Goal: Communication & Community: Share content

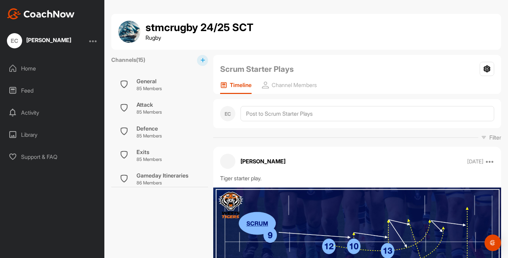
scroll to position [313, 0]
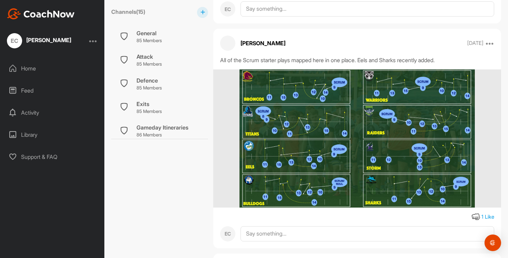
click at [28, 66] on div "Home" at bounding box center [52, 68] width 97 height 17
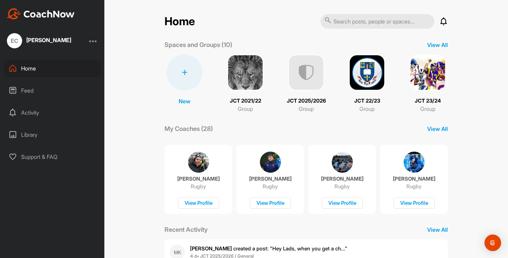
click at [315, 72] on img at bounding box center [306, 73] width 36 height 36
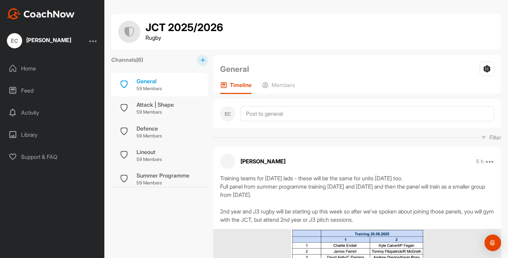
click at [204, 60] on button at bounding box center [202, 60] width 11 height 11
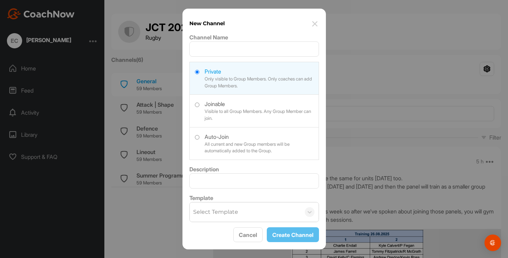
click at [194, 137] on label at bounding box center [254, 142] width 129 height 31
click at [195, 137] on input "radio" at bounding box center [197, 137] width 4 height 4
radio input "true"
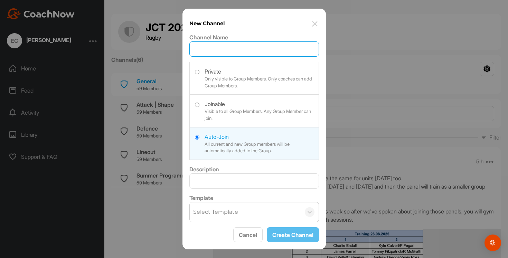
click at [225, 50] on input "Channel Name" at bounding box center [253, 48] width 129 height 15
type input "Attack | Launches"
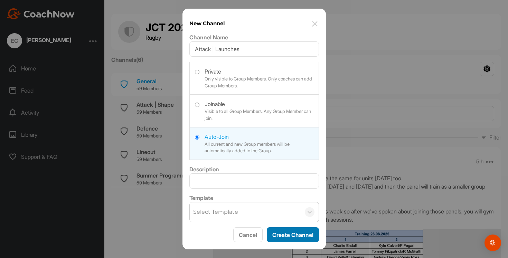
click at [286, 236] on button "Create Channel" at bounding box center [293, 234] width 52 height 15
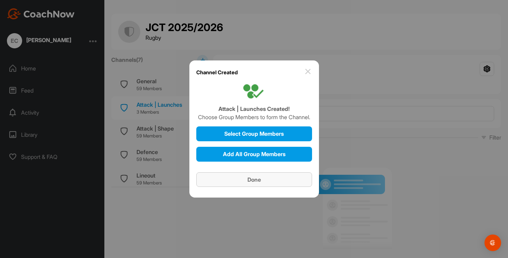
click at [251, 177] on span "Done" at bounding box center [253, 179] width 13 height 7
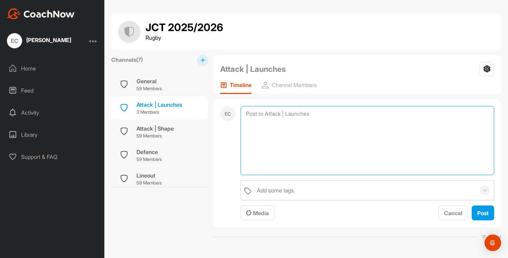
click at [265, 112] on textarea at bounding box center [366, 140] width 253 height 69
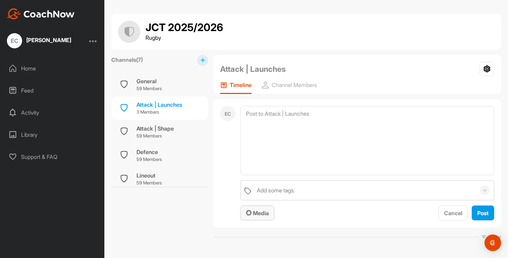
click at [256, 213] on span "Media" at bounding box center [257, 213] width 23 height 7
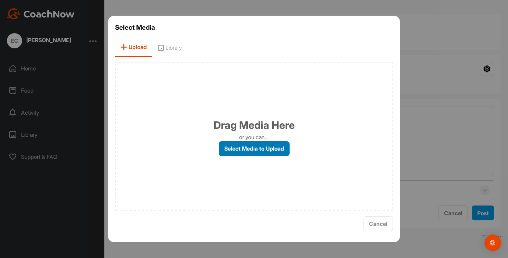
click at [263, 148] on label "Select Media to Upload" at bounding box center [254, 148] width 71 height 15
click at [0, 0] on input "Select Media to Upload" at bounding box center [0, 0] width 0 height 0
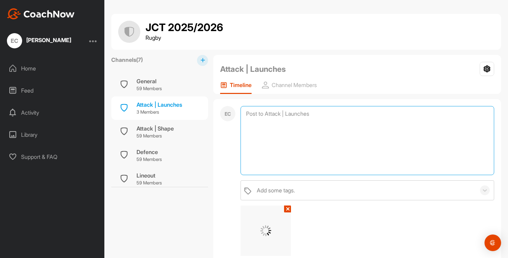
click at [256, 115] on textarea at bounding box center [366, 140] width 253 height 69
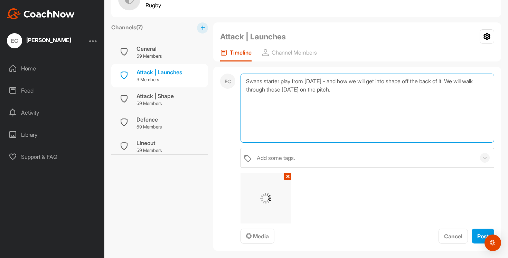
scroll to position [34, 0]
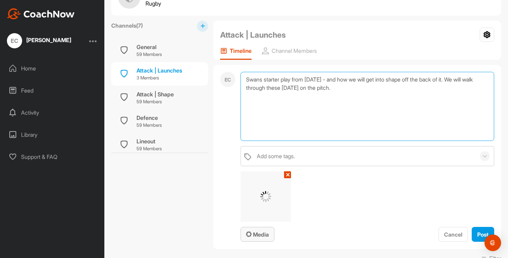
type textarea "Swans starter play from [DATE] - and how we will get into shape off the back of…"
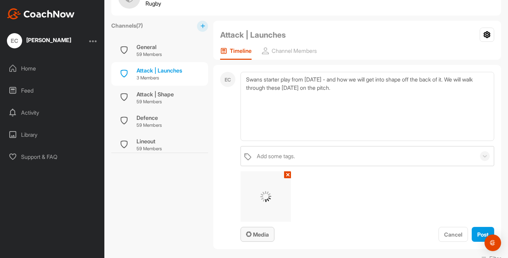
click at [253, 237] on span "Media" at bounding box center [257, 234] width 23 height 7
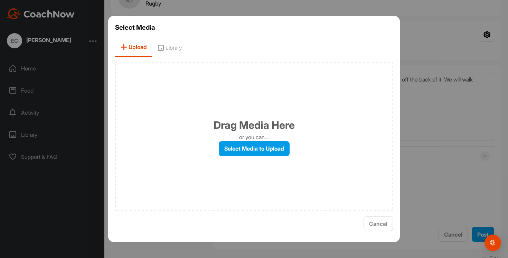
click at [394, 225] on div "Select Media Upload Library Drag Media Here or you can... Select Media to Uploa…" at bounding box center [253, 129] width 291 height 226
click at [382, 225] on span "Cancel" at bounding box center [378, 223] width 18 height 7
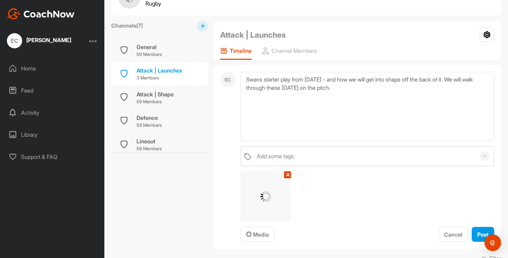
click at [287, 177] on button "✕" at bounding box center [287, 174] width 7 height 7
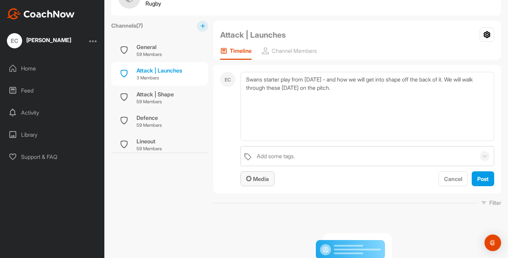
click at [259, 176] on span "Media" at bounding box center [257, 178] width 23 height 7
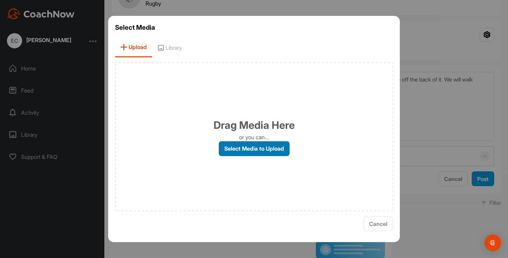
click at [259, 153] on label "Select Media to Upload" at bounding box center [254, 148] width 71 height 15
click at [0, 0] on input "Select Media to Upload" at bounding box center [0, 0] width 0 height 0
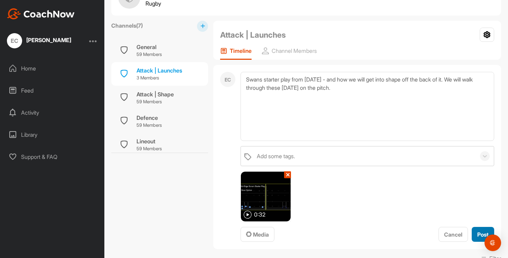
click at [475, 232] on button "Post" at bounding box center [482, 234] width 22 height 15
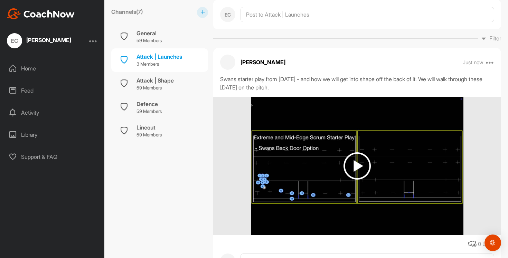
scroll to position [101, 0]
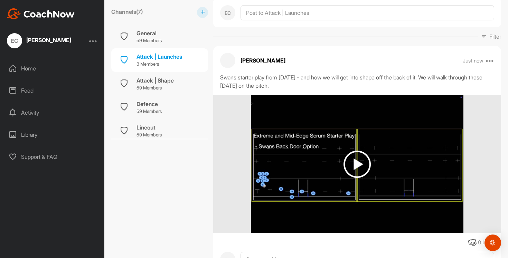
click at [353, 180] on img at bounding box center [357, 164] width 212 height 138
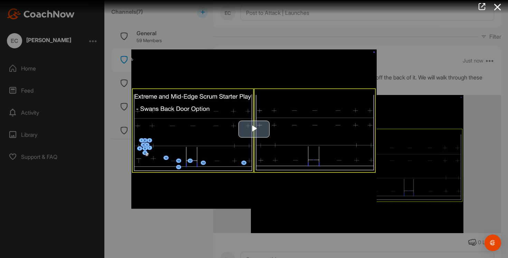
click at [254, 129] on span "Video Player" at bounding box center [254, 129] width 0 height 0
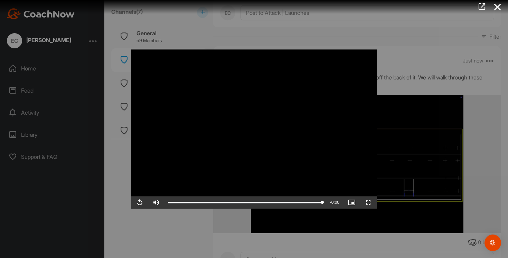
click at [281, 223] on div at bounding box center [254, 129] width 508 height 258
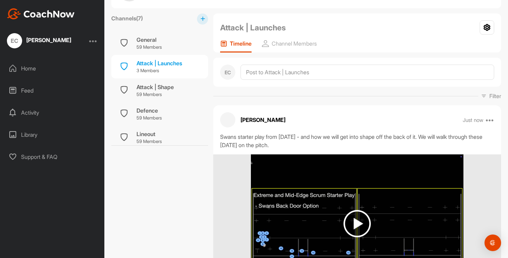
scroll to position [38, 0]
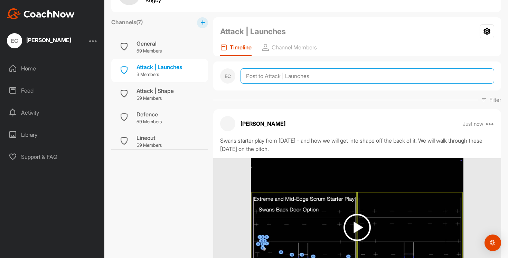
click at [261, 77] on textarea at bounding box center [366, 75] width 253 height 15
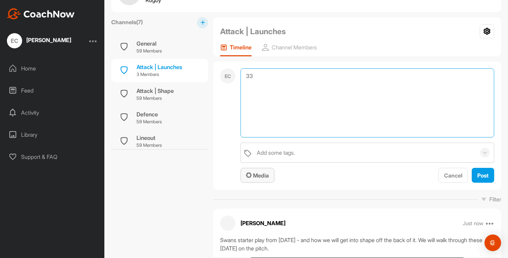
type textarea "33"
click at [264, 172] on span "Media" at bounding box center [257, 175] width 23 height 7
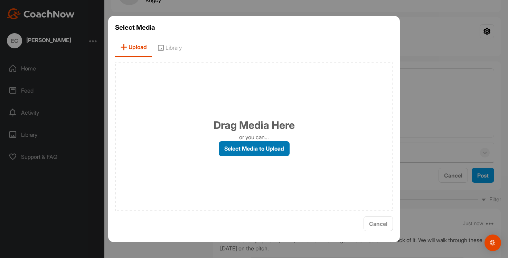
click at [258, 144] on label "Select Media to Upload" at bounding box center [254, 148] width 71 height 15
click at [0, 0] on input "Select Media to Upload" at bounding box center [0, 0] width 0 height 0
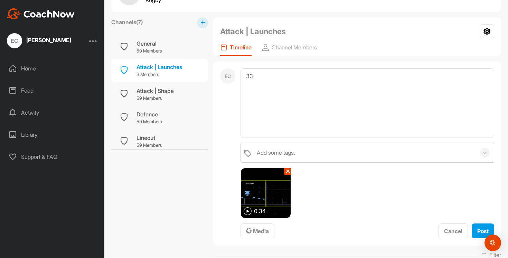
click at [248, 210] on img at bounding box center [247, 211] width 8 height 8
click at [247, 210] on img at bounding box center [247, 211] width 8 height 8
click at [475, 228] on button "Post" at bounding box center [482, 230] width 22 height 15
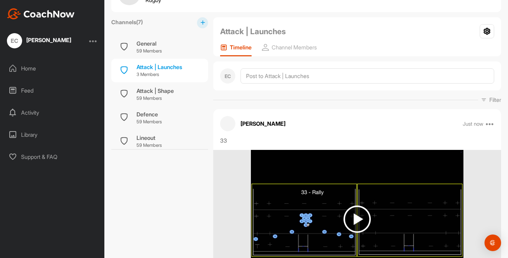
click at [350, 211] on img at bounding box center [356, 218] width 27 height 27
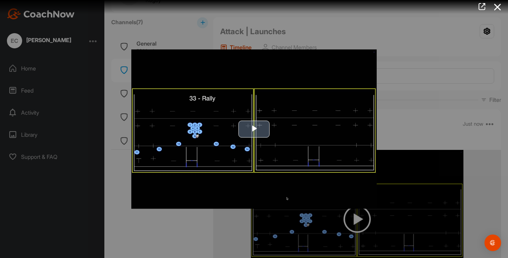
click at [254, 129] on span "Video Player" at bounding box center [254, 129] width 0 height 0
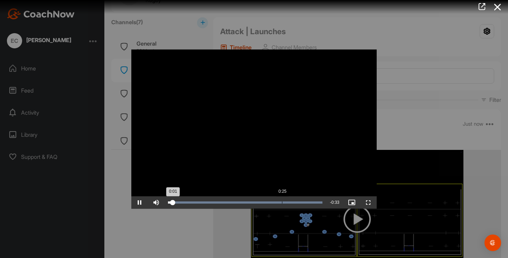
click at [281, 201] on div "Loaded : 100.00% 0:25 0:01" at bounding box center [244, 202] width 161 height 12
click at [302, 203] on div "Loaded : 100.00% 0:30 0:26" at bounding box center [245, 202] width 154 height 2
click at [138, 220] on div at bounding box center [254, 129] width 508 height 258
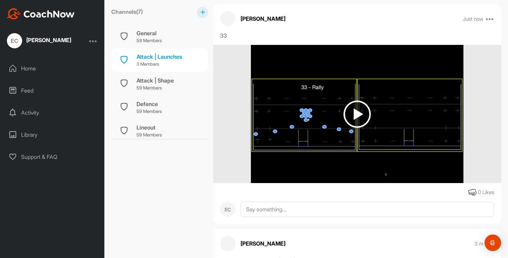
scroll to position [143, 0]
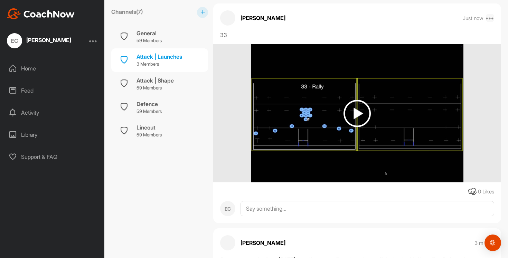
click at [490, 16] on icon at bounding box center [489, 18] width 8 height 8
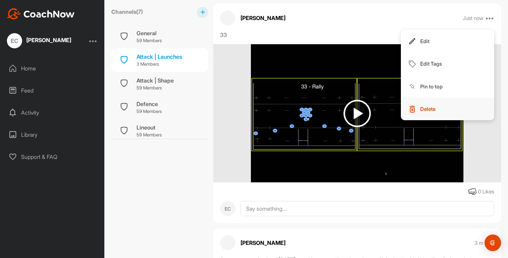
click at [435, 106] on p "Delete" at bounding box center [427, 108] width 15 height 7
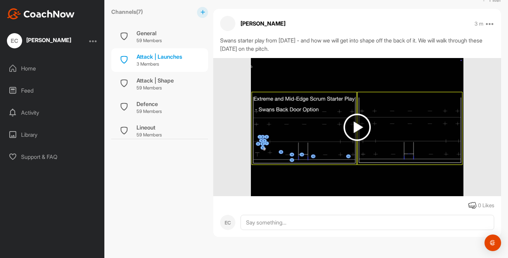
scroll to position [2, 0]
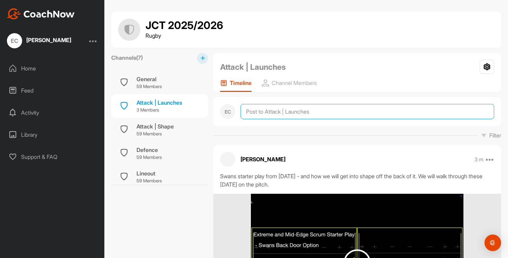
click at [273, 112] on textarea at bounding box center [366, 111] width 253 height 15
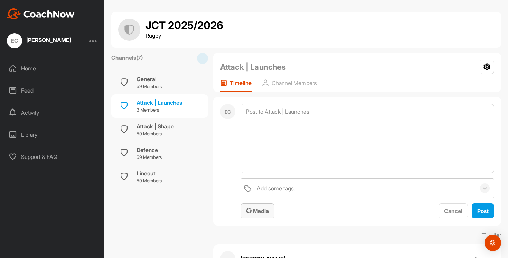
click at [261, 215] on button "Media" at bounding box center [257, 210] width 34 height 15
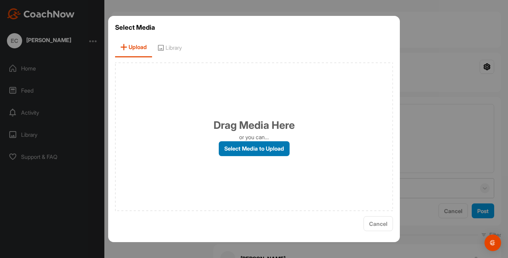
click at [249, 148] on label "Select Media to Upload" at bounding box center [254, 148] width 71 height 15
click at [0, 0] on input "Select Media to Upload" at bounding box center [0, 0] width 0 height 0
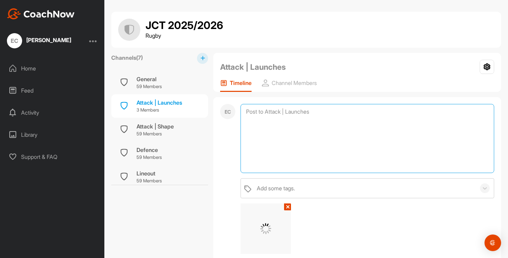
click at [264, 119] on textarea at bounding box center [366, 138] width 253 height 69
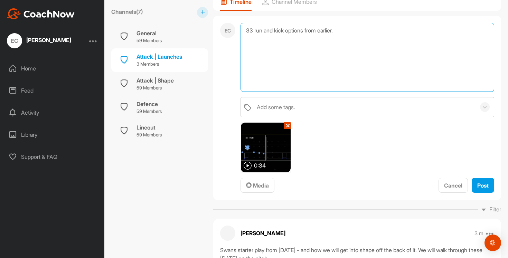
scroll to position [83, 0]
type textarea "33 run and kick options from earlier."
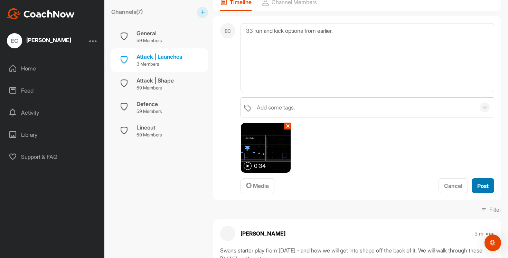
click at [483, 187] on span "Post" at bounding box center [482, 185] width 11 height 7
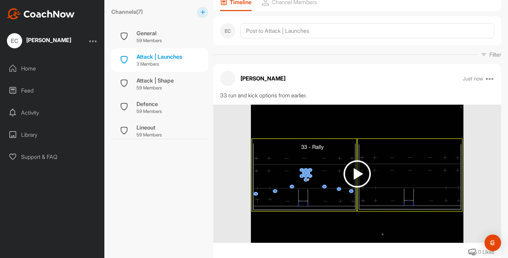
click at [354, 168] on img at bounding box center [356, 173] width 27 height 27
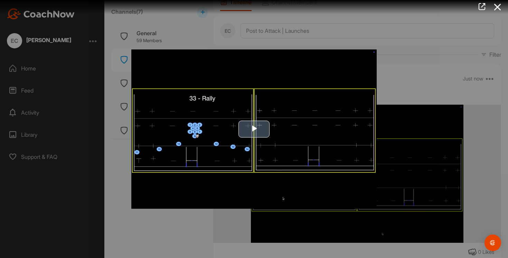
click at [254, 129] on span "Video Player" at bounding box center [254, 129] width 0 height 0
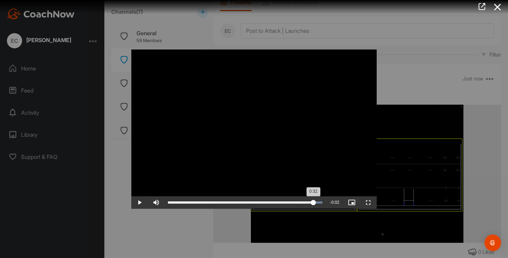
click at [313, 202] on div "Loaded : 100.00% 0:32 0:32" at bounding box center [245, 202] width 154 height 2
click at [186, 224] on div at bounding box center [254, 129] width 508 height 258
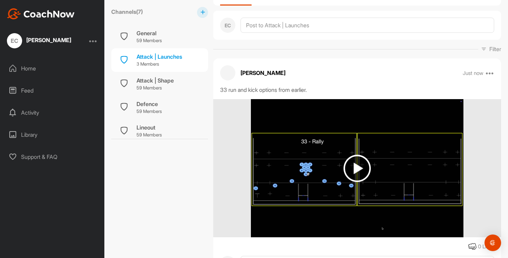
scroll to position [76, 0]
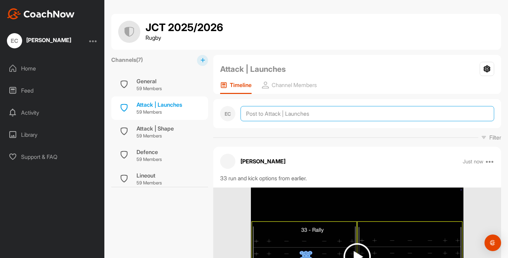
click at [282, 114] on textarea at bounding box center [366, 113] width 253 height 15
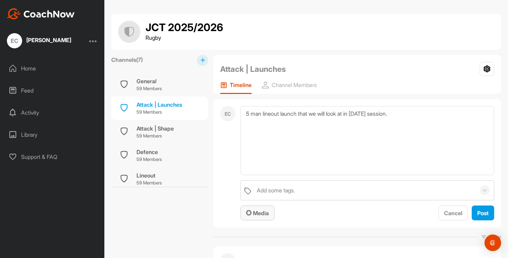
click at [263, 214] on span "Media" at bounding box center [257, 213] width 23 height 7
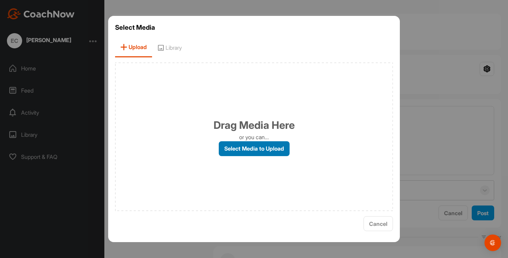
click at [262, 153] on label "Select Media to Upload" at bounding box center [254, 148] width 71 height 15
click at [0, 0] on input "Select Media to Upload" at bounding box center [0, 0] width 0 height 0
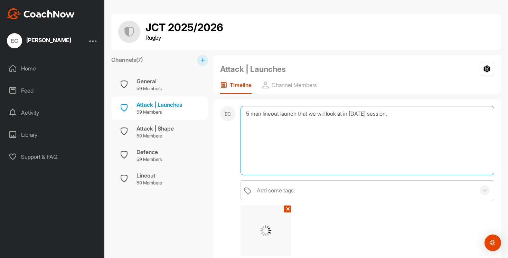
click at [272, 113] on textarea "5 man lineout launch that we will look at in [DATE] session." at bounding box center [366, 140] width 253 height 69
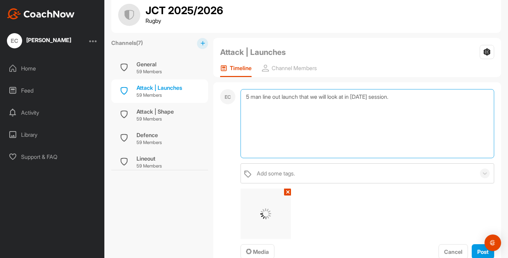
scroll to position [28, 0]
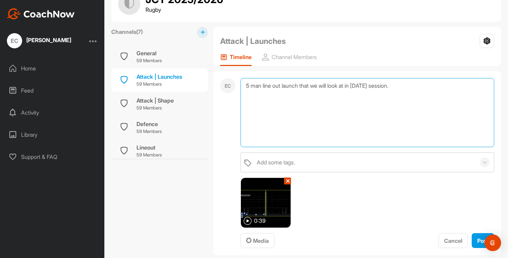
type textarea "5 man line out launch that we will look at in [DATE] session."
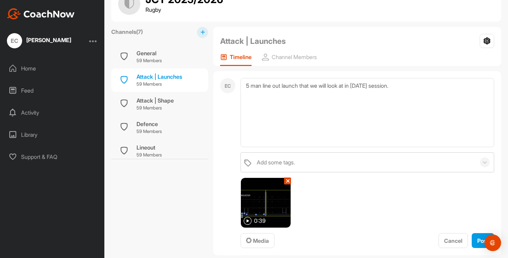
click at [248, 223] on img at bounding box center [247, 221] width 8 height 8
click at [247, 221] on img at bounding box center [247, 221] width 8 height 8
click at [474, 240] on button "Post" at bounding box center [482, 240] width 22 height 15
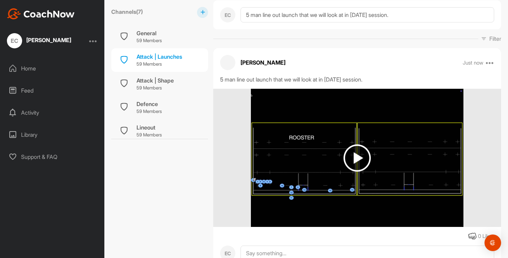
scroll to position [99, 0]
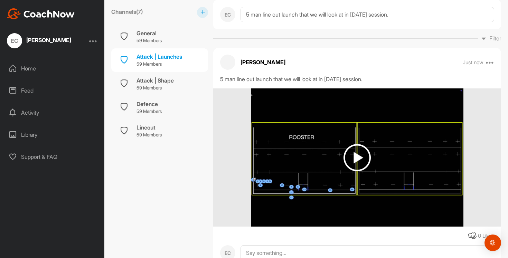
click at [357, 155] on img at bounding box center [356, 157] width 27 height 27
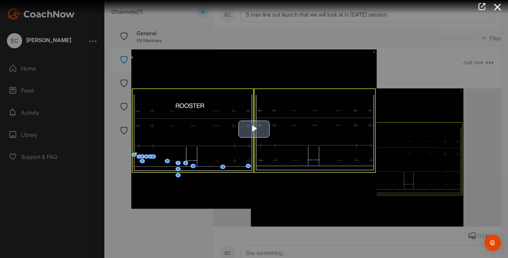
click at [254, 129] on span "Video Player" at bounding box center [254, 129] width 0 height 0
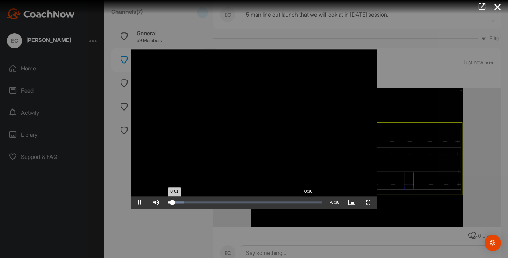
click at [307, 203] on div "Loaded : 10.22% 0:36 0:01" at bounding box center [244, 202] width 161 height 12
click at [218, 215] on div "Video Player is loading. Play Video Pause Skip Backward Skip Forward Mute Curre…" at bounding box center [253, 128] width 259 height 173
click at [153, 224] on div at bounding box center [254, 129] width 508 height 258
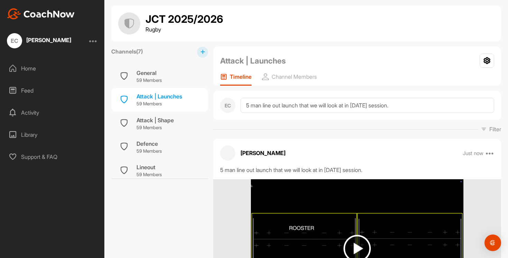
scroll to position [0, 0]
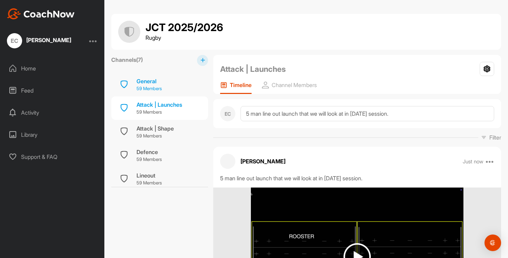
click at [143, 89] on p "59 Members" at bounding box center [148, 88] width 25 height 7
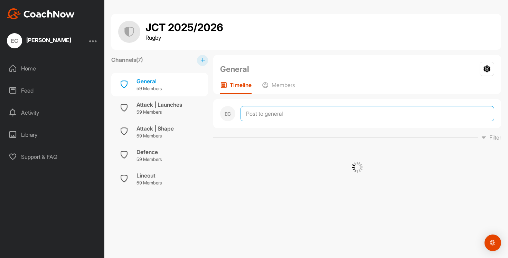
click at [263, 115] on textarea at bounding box center [366, 113] width 253 height 15
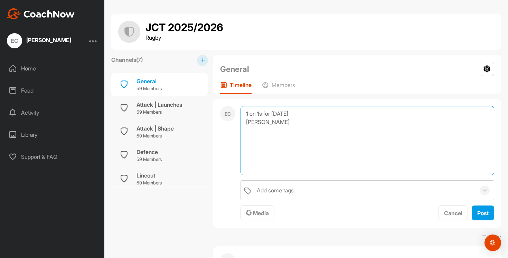
click at [246, 122] on textarea "1 on 1s for [DATE] [PERSON_NAME]" at bounding box center [366, 140] width 253 height 69
click at [320, 121] on textarea "1 on 1s for [DATE] 3:15 - [PERSON_NAME]" at bounding box center [366, 140] width 253 height 69
click at [258, 146] on textarea "1 on 1s for [DATE] 3:15 - [PERSON_NAME] 3:25 - [PERSON_NAME] 3:35 - [PERSON_NAM…" at bounding box center [366, 140] width 253 height 69
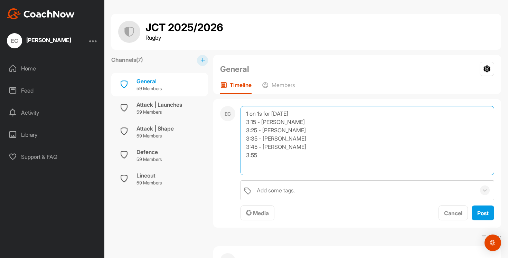
click at [254, 158] on textarea "1 on 1s for [DATE] 3:15 - [PERSON_NAME] 3:25 - [PERSON_NAME] 3:35 - [PERSON_NAM…" at bounding box center [366, 140] width 253 height 69
click at [262, 157] on textarea "1 on 1s for [DATE] 3:15 - [PERSON_NAME] 3:25 - [PERSON_NAME] 3:35 - [PERSON_NAM…" at bounding box center [366, 140] width 253 height 69
type textarea "1 on 1s for [DATE] 3:15 - [PERSON_NAME] 3:25 - [PERSON_NAME] 3:35 - [PERSON_NAM…"
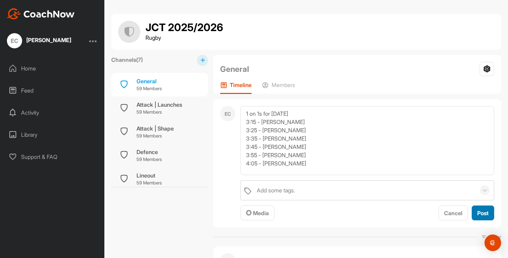
click at [483, 211] on span "Post" at bounding box center [482, 213] width 11 height 7
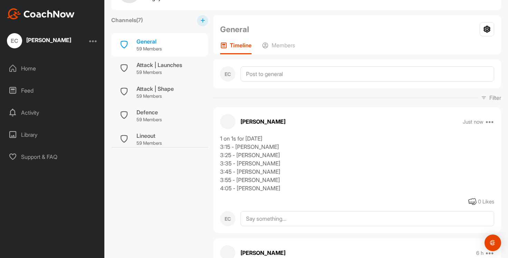
scroll to position [44, 0]
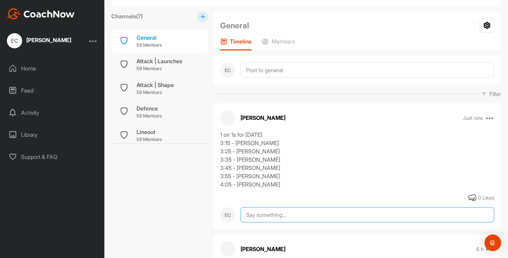
click at [272, 213] on textarea at bounding box center [366, 214] width 253 height 15
type textarea "Will do remaining ones during the week after school."
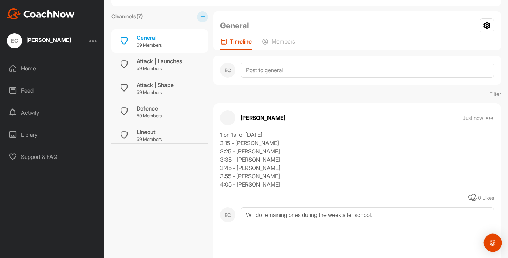
click at [492, 244] on img "Open Intercom Messenger" at bounding box center [492, 242] width 9 height 9
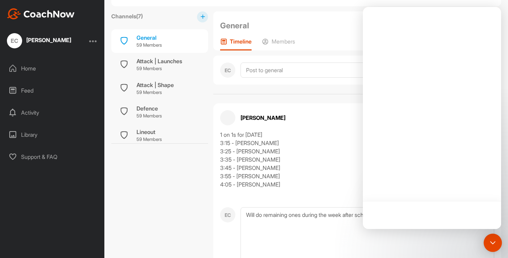
scroll to position [0, 0]
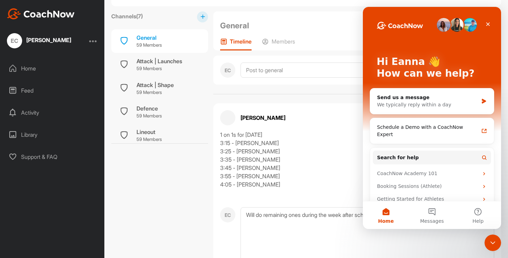
click at [318, 175] on div "1 on 1s for [DATE] 3:15 - [PERSON_NAME] 3:25 - [PERSON_NAME] 3:35 - [PERSON_NAM…" at bounding box center [357, 160] width 274 height 58
click at [318, 169] on div "1 on 1s for [DATE] 3:15 - [PERSON_NAME] 3:25 - [PERSON_NAME] 3:35 - [PERSON_NAM…" at bounding box center [357, 160] width 274 height 58
click at [488, 236] on div "Close Intercom Messenger" at bounding box center [491, 241] width 17 height 17
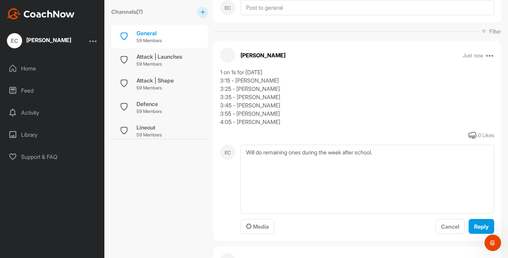
scroll to position [109, 0]
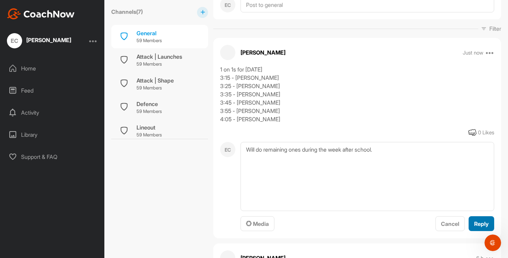
click at [483, 221] on span "Reply" at bounding box center [481, 223] width 15 height 7
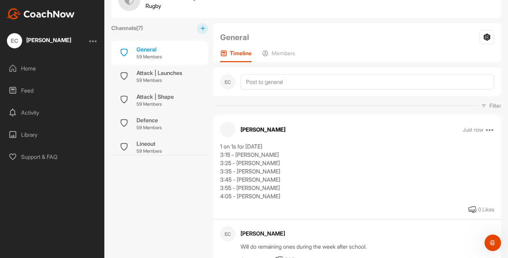
scroll to position [25, 0]
